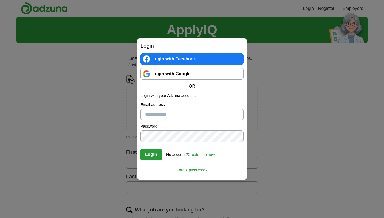
type input "**********"
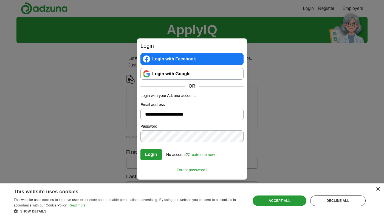
click at [377, 189] on div "×" at bounding box center [378, 189] width 4 height 4
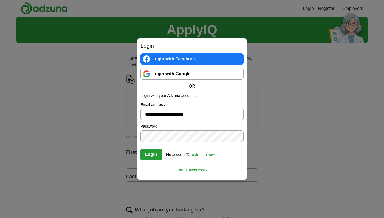
click at [200, 155] on link "Create one now" at bounding box center [201, 154] width 27 height 4
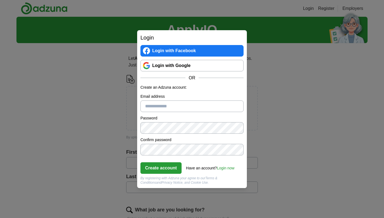
click at [160, 105] on input "Email address" at bounding box center [191, 106] width 103 height 12
type input "**********"
click at [160, 165] on button "Create account" at bounding box center [160, 168] width 41 height 12
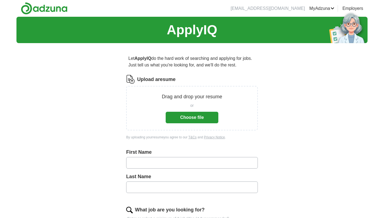
click at [177, 112] on button "Choose file" at bounding box center [192, 118] width 53 height 12
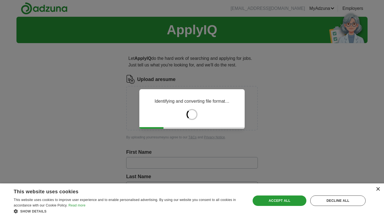
click at [377, 189] on div "×" at bounding box center [378, 189] width 4 height 4
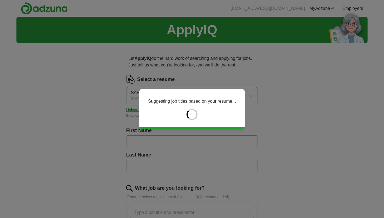
type input "*******"
type input "****"
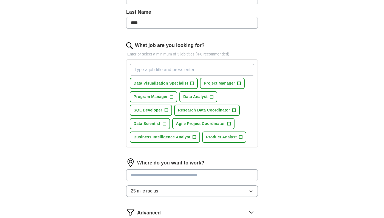
scroll to position [143, 0]
click at [192, 83] on span "+" at bounding box center [191, 83] width 3 height 4
click at [240, 83] on span "+" at bounding box center [238, 83] width 3 height 4
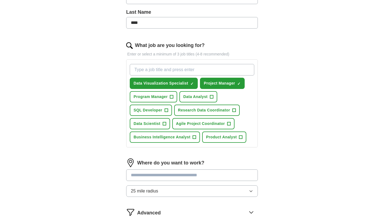
click at [212, 99] on span "+" at bounding box center [211, 97] width 3 height 4
click at [236, 108] on button "Research Data Coordinator +" at bounding box center [207, 109] width 66 height 11
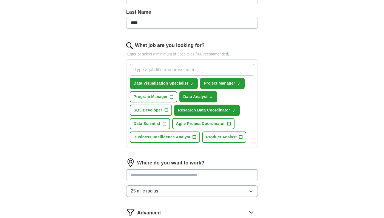
click at [229, 122] on span "+" at bounding box center [228, 123] width 3 height 4
click at [243, 137] on button "Product Analyst +" at bounding box center [224, 136] width 44 height 11
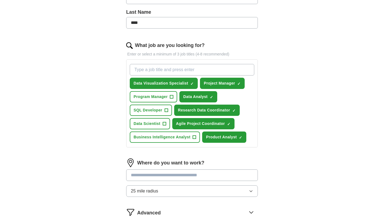
click at [194, 138] on span "+" at bounding box center [194, 137] width 3 height 4
click at [173, 96] on span "+" at bounding box center [171, 97] width 3 height 4
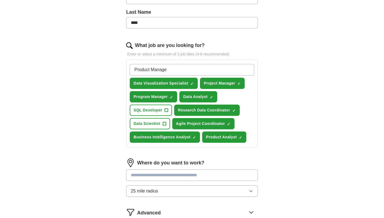
type input "Product Manager"
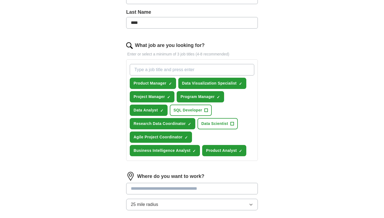
click at [231, 124] on span "+" at bounding box center [231, 123] width 3 height 4
click at [183, 70] on input "What job are you looking for?" at bounding box center [192, 70] width 124 height 12
type input "Project Coordinator"
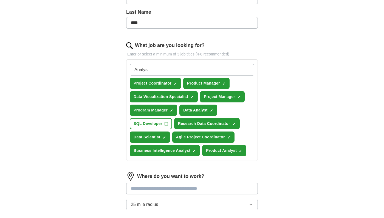
type input "Analyst"
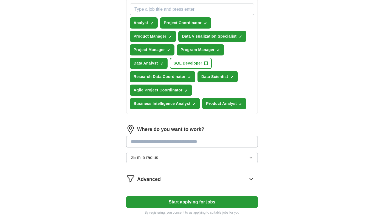
scroll to position [233, 0]
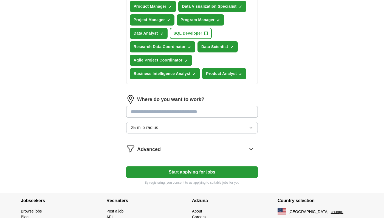
click at [208, 114] on input "text" at bounding box center [192, 112] width 132 height 12
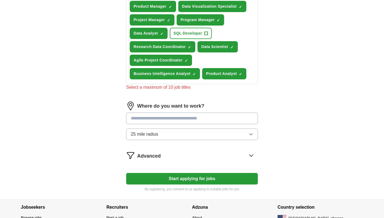
click at [210, 130] on div "Where do you want to work? 25 mile radius" at bounding box center [192, 122] width 132 height 43
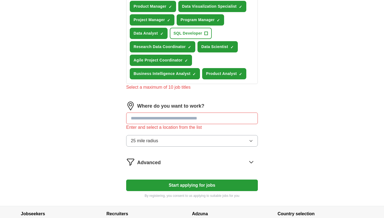
click at [187, 115] on input "text" at bounding box center [192, 118] width 132 height 12
click at [222, 160] on div "Advanced" at bounding box center [197, 161] width 121 height 9
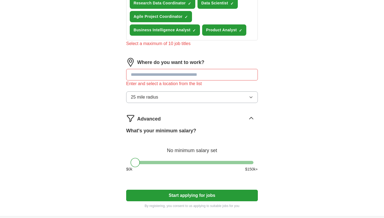
scroll to position [276, 0]
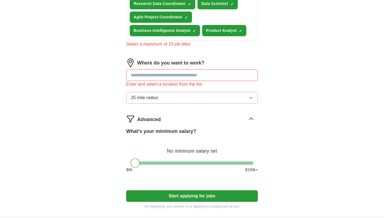
click at [149, 75] on input "text" at bounding box center [192, 75] width 132 height 12
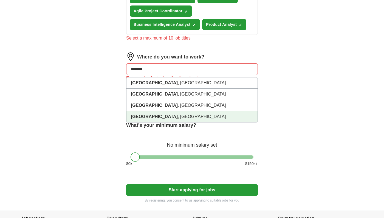
scroll to position [275, 0]
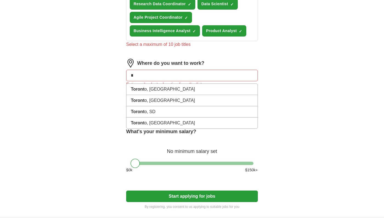
type input "*"
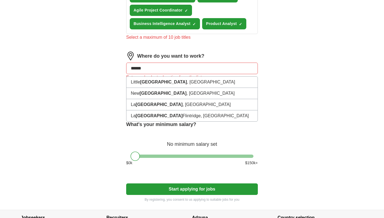
scroll to position [286, 0]
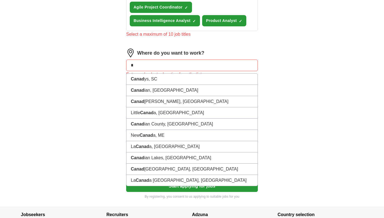
type input "*"
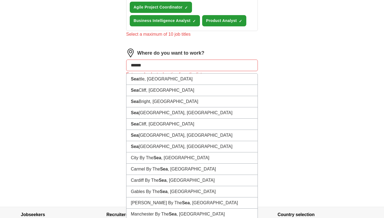
type input "*******"
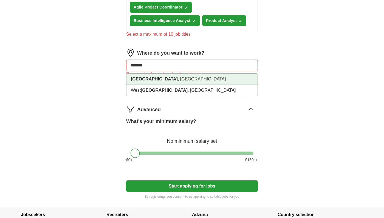
click at [144, 79] on strong "[GEOGRAPHIC_DATA]" at bounding box center [154, 78] width 47 height 5
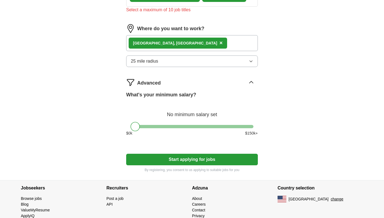
scroll to position [320, 0]
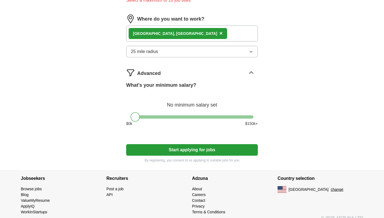
click at [144, 150] on button "Start applying for jobs" at bounding box center [192, 150] width 132 height 12
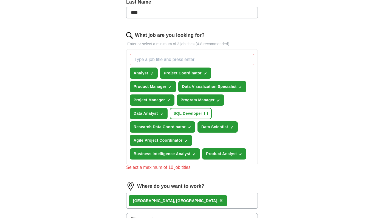
scroll to position [152, 0]
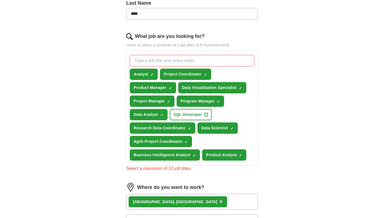
click at [175, 59] on input "What job are you looking for?" at bounding box center [192, 61] width 124 height 12
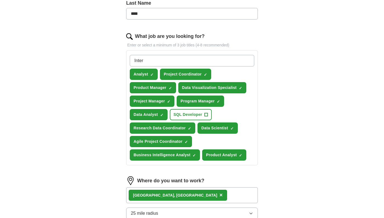
type input "Intern"
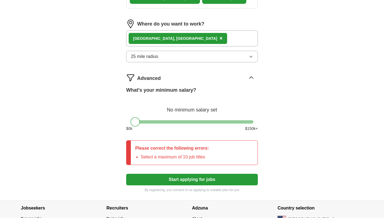
scroll to position [316, 0]
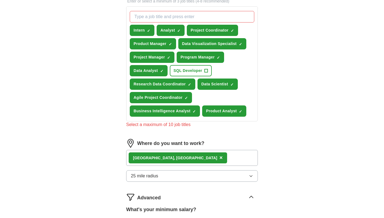
scroll to position [195, 0]
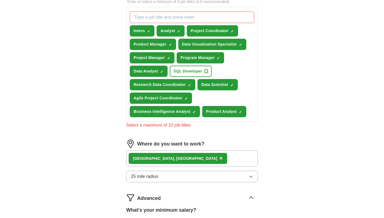
click at [0, 0] on span "×" at bounding box center [0, 0] width 0 height 0
click at [150, 30] on span "+" at bounding box center [148, 31] width 3 height 4
click at [0, 0] on span "×" at bounding box center [0, 0] width 0 height 0
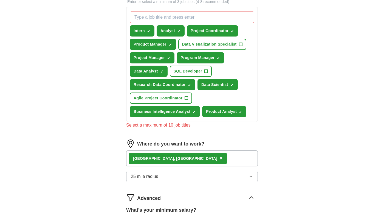
click at [0, 0] on span "×" at bounding box center [0, 0] width 0 height 0
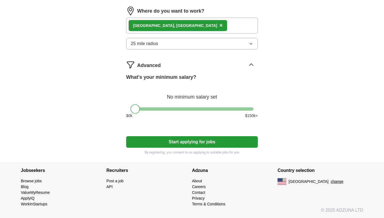
click at [201, 140] on button "Start applying for jobs" at bounding box center [192, 142] width 132 height 12
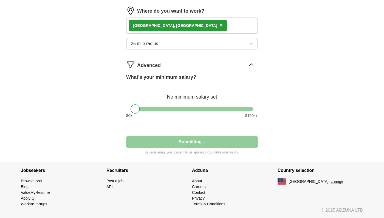
scroll to position [41, 0]
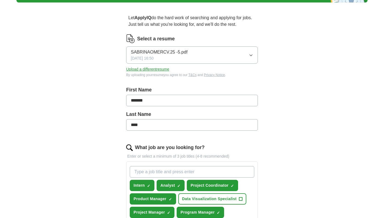
select select "**"
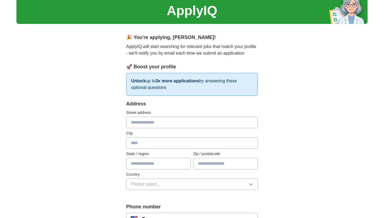
scroll to position [21, 0]
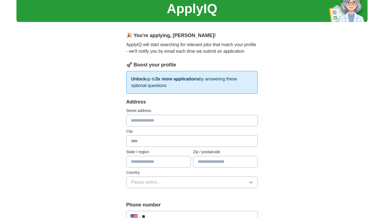
click at [209, 178] on button "Please select..." at bounding box center [192, 182] width 132 height 12
click at [192, 204] on div "United States" at bounding box center [192, 206] width 122 height 7
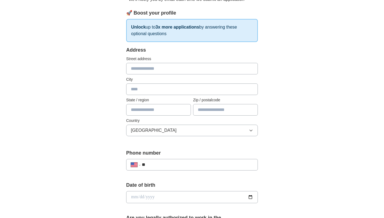
scroll to position [51, 0]
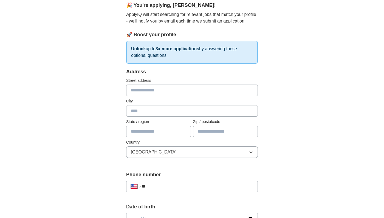
click at [210, 136] on input "text" at bounding box center [225, 132] width 65 height 12
type input "*****"
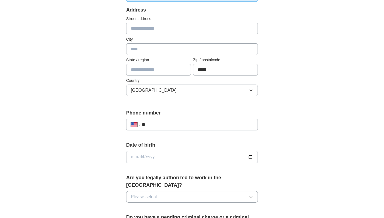
scroll to position [115, 0]
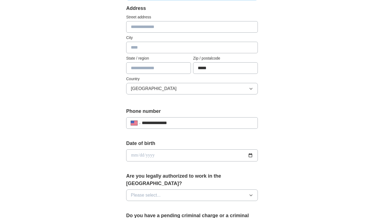
type input "**********"
click at [165, 189] on button "Please select..." at bounding box center [192, 195] width 132 height 12
click at [158, 204] on div "Yes" at bounding box center [192, 207] width 122 height 7
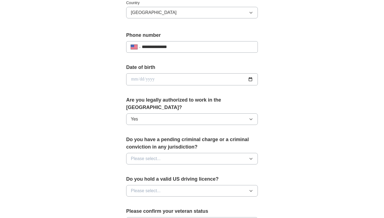
scroll to position [195, 0]
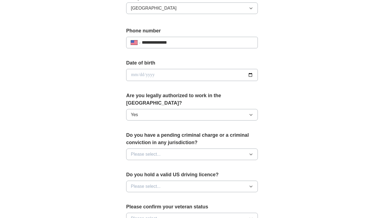
click at [136, 151] on span "Please select..." at bounding box center [146, 154] width 30 height 7
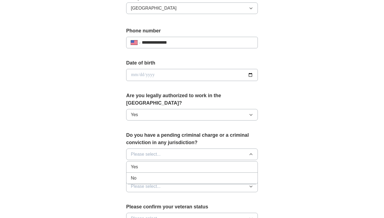
click at [141, 175] on div "No" at bounding box center [192, 178] width 122 height 7
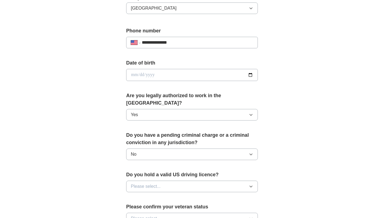
scroll to position [212, 0]
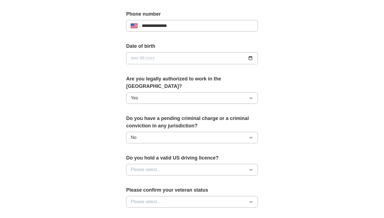
click at [140, 166] on span "Please select..." at bounding box center [146, 169] width 30 height 7
click at [145, 190] on div "No" at bounding box center [192, 193] width 122 height 7
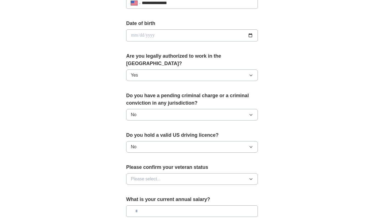
scroll to position [238, 0]
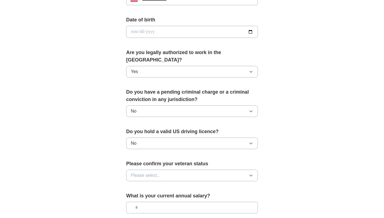
click at [144, 173] on button "Please select..." at bounding box center [192, 175] width 132 height 12
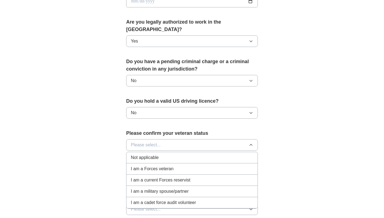
scroll to position [274, 0]
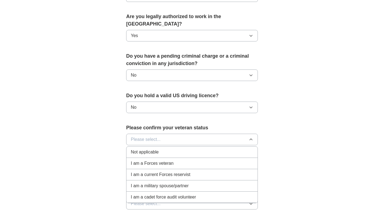
click at [144, 149] on span "Not applicable" at bounding box center [145, 152] width 28 height 7
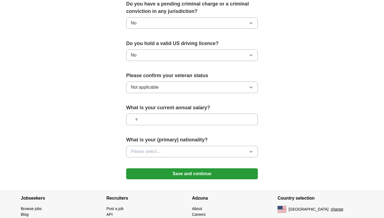
scroll to position [334, 0]
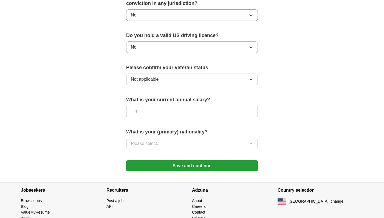
click at [149, 140] on span "Please select..." at bounding box center [146, 143] width 30 height 7
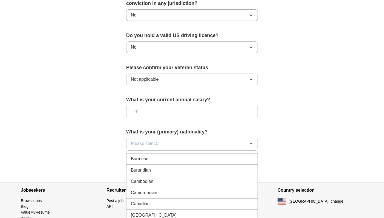
scroll to position [336, 0]
click at [147, 199] on span "Canadian" at bounding box center [140, 202] width 19 height 7
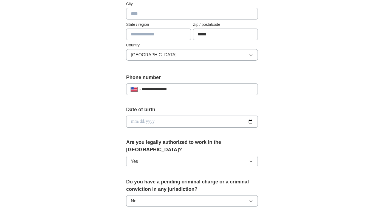
scroll to position [146, 0]
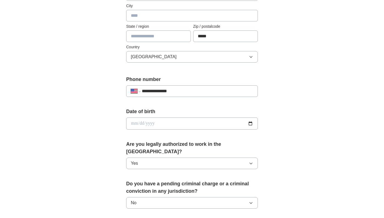
click at [145, 124] on input "date" at bounding box center [192, 123] width 132 height 12
click at [91, 124] on div "**********" at bounding box center [191, 119] width 351 height 499
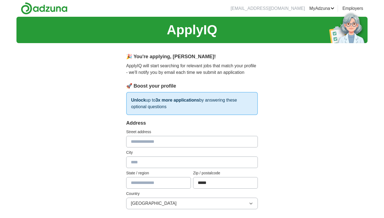
scroll to position [0, 0]
click at [143, 180] on input "text" at bounding box center [158, 183] width 65 height 12
type input "**"
click at [140, 163] on input "text" at bounding box center [192, 162] width 132 height 12
type input "*******"
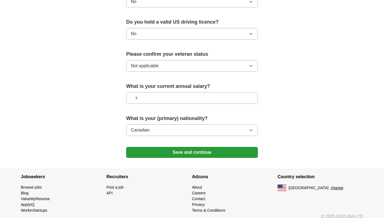
scroll to position [347, 0]
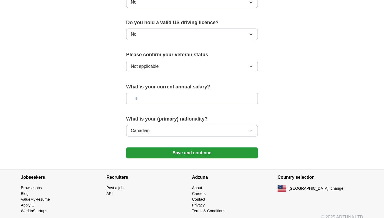
click at [155, 147] on button "Save and continue" at bounding box center [192, 152] width 132 height 11
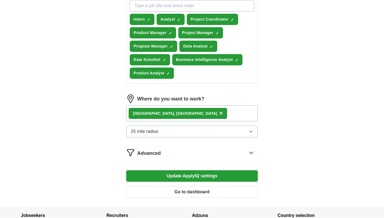
scroll to position [206, 0]
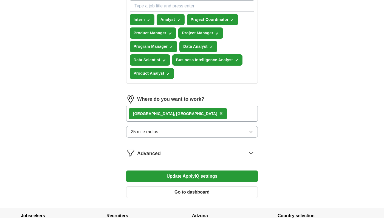
click at [219, 114] on span "×" at bounding box center [220, 113] width 3 height 6
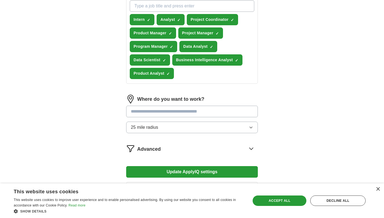
click at [159, 114] on input "text" at bounding box center [192, 112] width 132 height 12
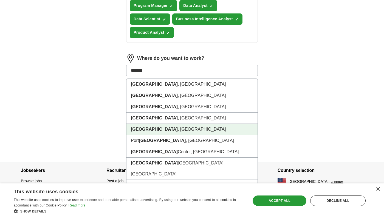
scroll to position [247, 0]
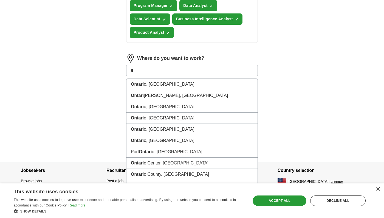
type input "*"
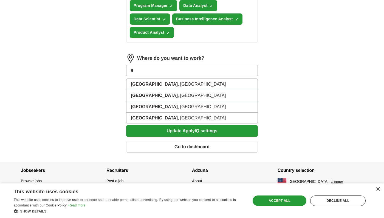
type input "*"
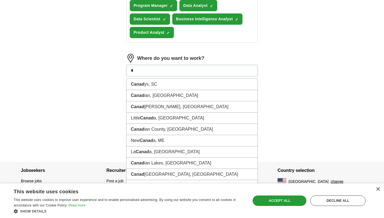
type input "*"
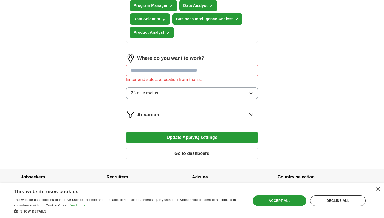
click at [157, 72] on input "text" at bounding box center [192, 71] width 132 height 12
type input "*******"
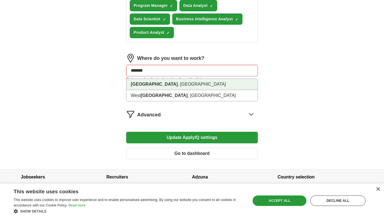
click at [152, 86] on li "[GEOGRAPHIC_DATA] , [GEOGRAPHIC_DATA]" at bounding box center [191, 84] width 131 height 11
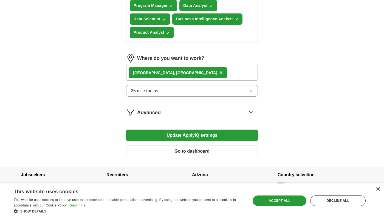
click at [160, 136] on button "Update ApplyIQ settings" at bounding box center [192, 135] width 132 height 12
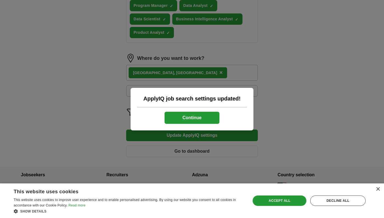
click at [202, 114] on button "Continue" at bounding box center [191, 118] width 55 height 12
